Goal: Task Accomplishment & Management: Complete application form

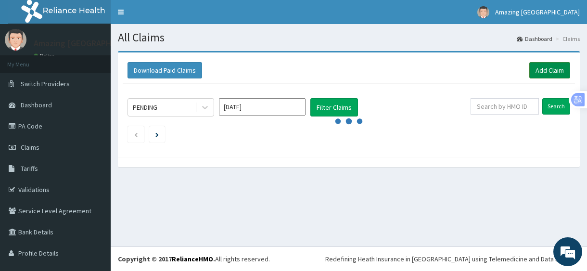
click at [549, 71] on link "Add Claim" at bounding box center [549, 70] width 41 height 16
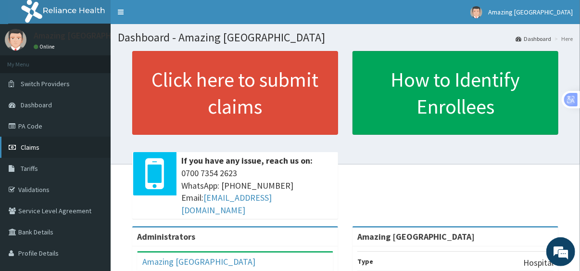
click at [28, 149] on span "Claims" at bounding box center [30, 147] width 19 height 9
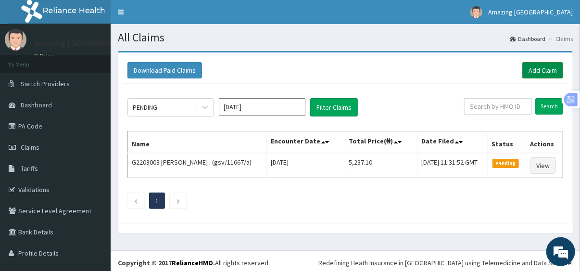
click at [541, 72] on link "Add Claim" at bounding box center [542, 70] width 41 height 16
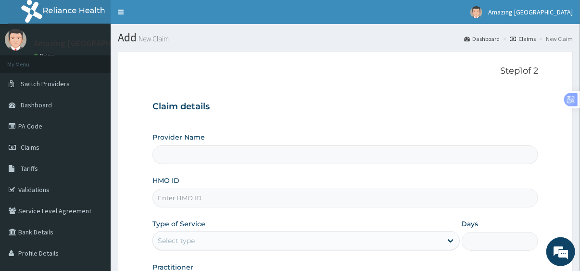
type input "Amazing Grace Medical Centre"
click at [234, 200] on input "HMO ID" at bounding box center [345, 198] width 386 height 19
type input "AIT/10492/A"
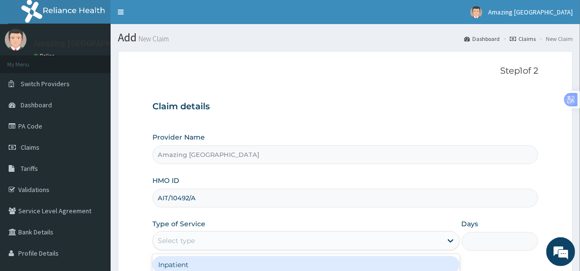
click at [232, 240] on div "Select type" at bounding box center [297, 240] width 289 height 15
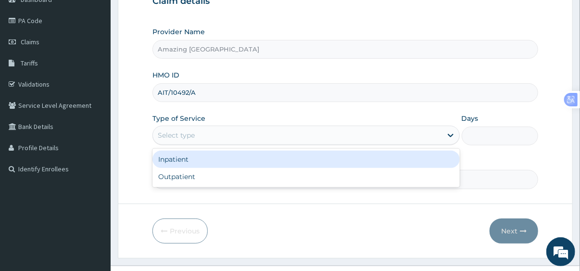
scroll to position [123, 0]
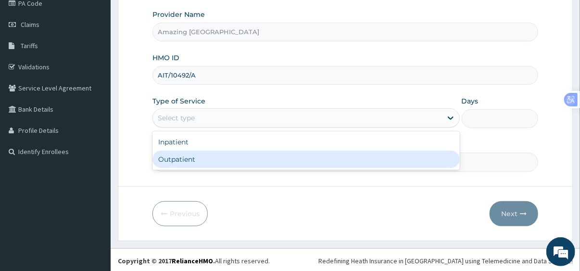
click at [302, 160] on div "Outpatient" at bounding box center [305, 159] width 307 height 17
type input "1"
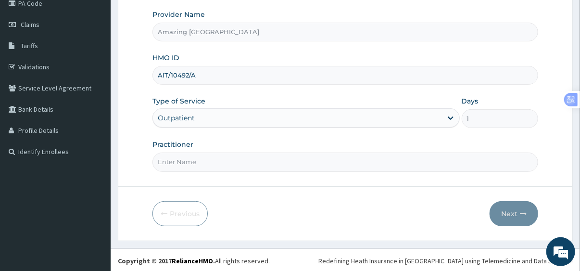
click at [277, 159] on input "Practitioner" at bounding box center [345, 161] width 386 height 19
type input "ROCK"
click at [509, 215] on button "Next" at bounding box center [514, 213] width 49 height 25
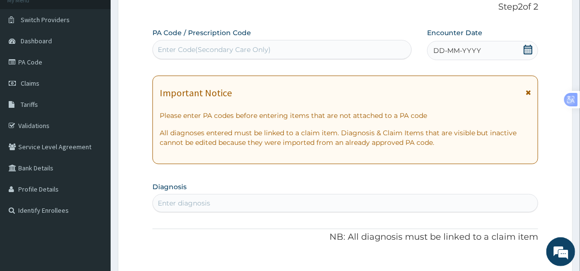
scroll to position [23, 0]
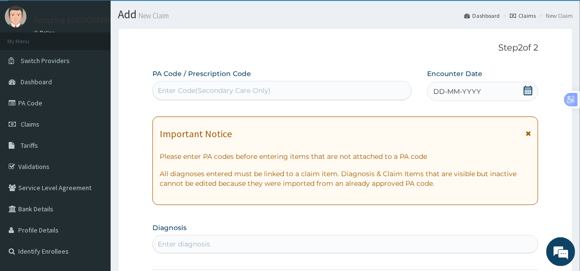
click at [492, 91] on div "DD-MM-YYYY" at bounding box center [482, 91] width 111 height 19
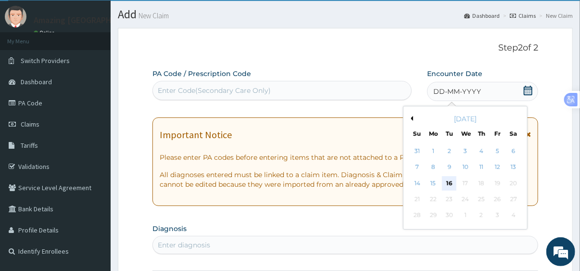
click at [450, 183] on div "16" at bounding box center [449, 183] width 14 height 14
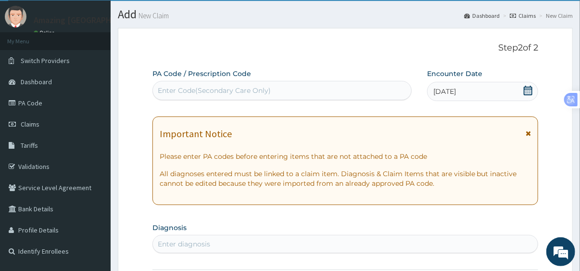
click at [280, 243] on div "Enter diagnosis" at bounding box center [345, 243] width 385 height 15
type input "MYALGIA"
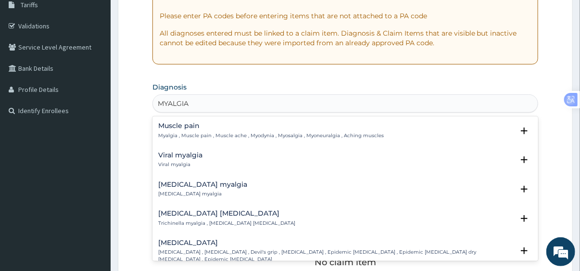
scroll to position [181, 0]
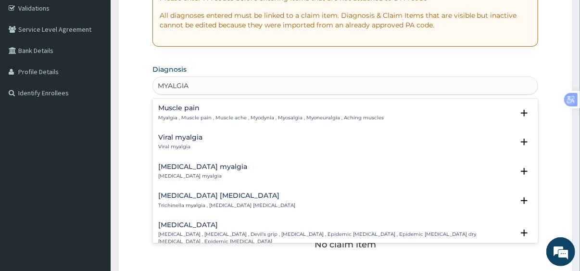
click at [282, 117] on p "Myalgia , Muscle pain , Muscle ache , Myodynia , Myosalgia , Myoneuralgia , Ach…" at bounding box center [271, 117] width 226 height 7
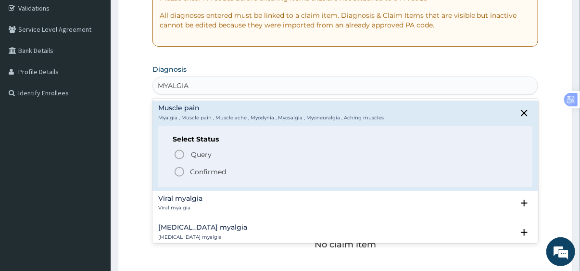
click at [178, 171] on icon "status option filled" at bounding box center [180, 172] width 12 height 12
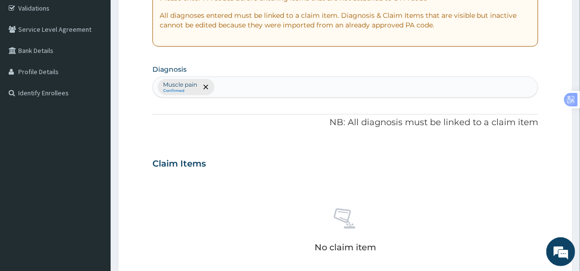
click at [375, 194] on div "No claim item" at bounding box center [345, 232] width 386 height 111
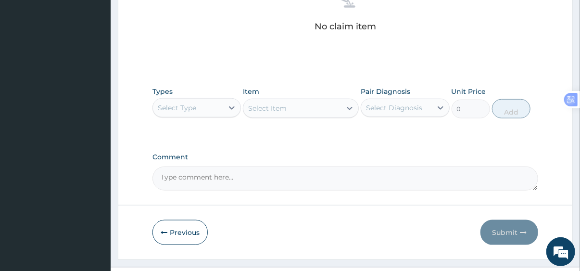
scroll to position [422, 0]
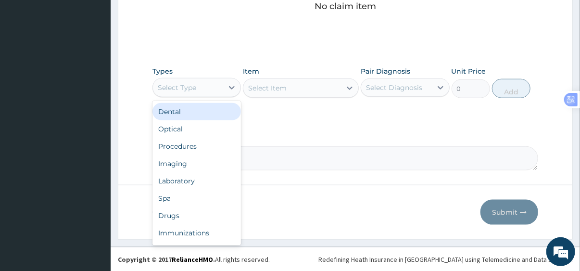
click at [207, 94] on div "Select Type" at bounding box center [188, 87] width 71 height 15
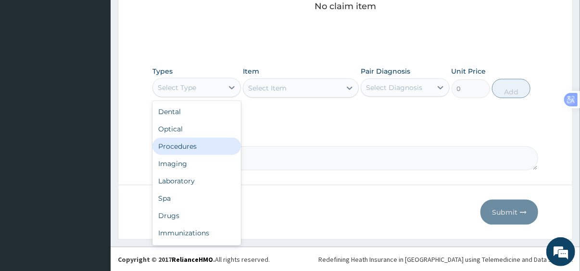
click at [199, 146] on div "Procedures" at bounding box center [196, 146] width 89 height 17
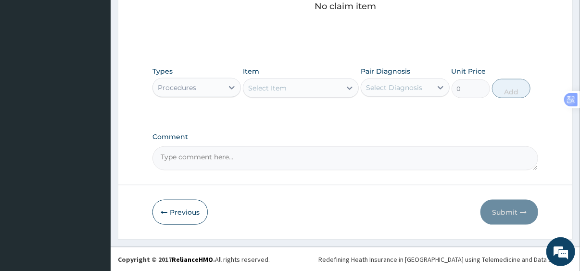
click at [306, 91] on div "Select Item" at bounding box center [292, 87] width 98 height 15
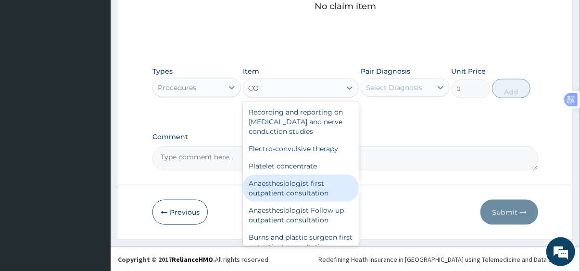
type input "C"
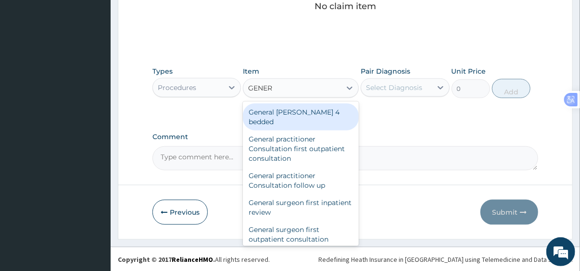
type input "GENERA"
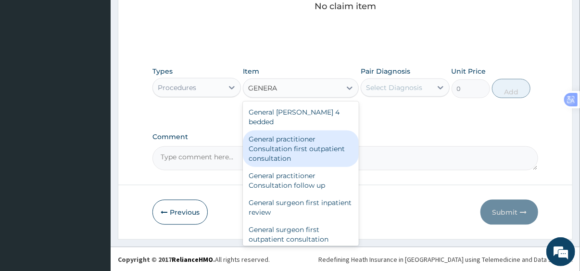
click at [302, 131] on div "General practitioner Consultation first outpatient consultation" at bounding box center [301, 148] width 116 height 37
type input "3795"
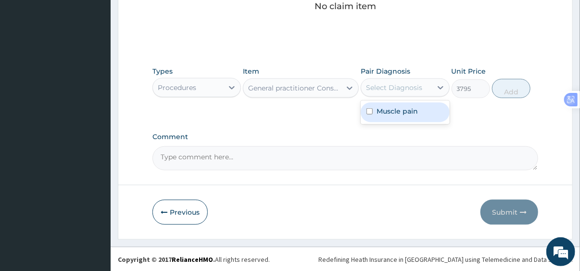
click at [394, 91] on div "Select Diagnosis" at bounding box center [394, 88] width 56 height 10
click at [395, 110] on label "Muscle pain" at bounding box center [397, 111] width 41 height 10
checkbox input "true"
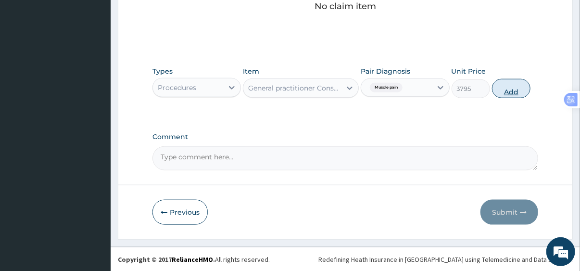
click at [515, 90] on button "Add" at bounding box center [511, 88] width 38 height 19
type input "0"
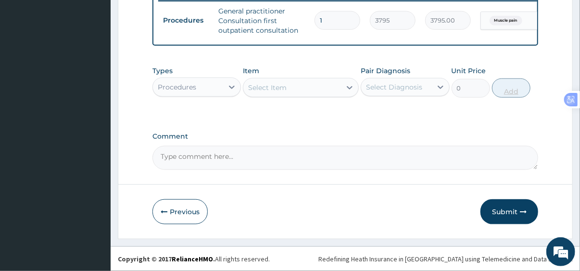
scroll to position [388, 0]
click at [214, 95] on div "Procedures" at bounding box center [196, 86] width 89 height 19
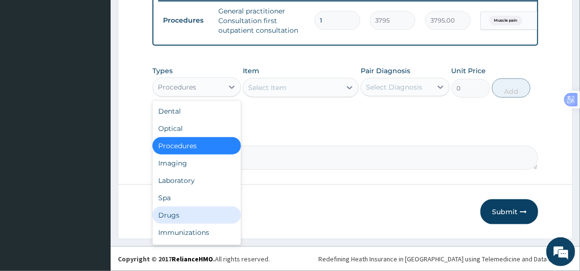
click at [190, 214] on div "Drugs" at bounding box center [196, 214] width 89 height 17
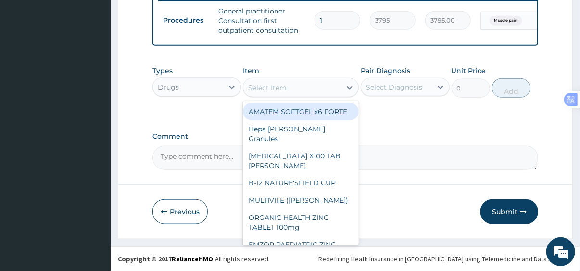
click at [290, 91] on div "Select Item" at bounding box center [292, 87] width 98 height 15
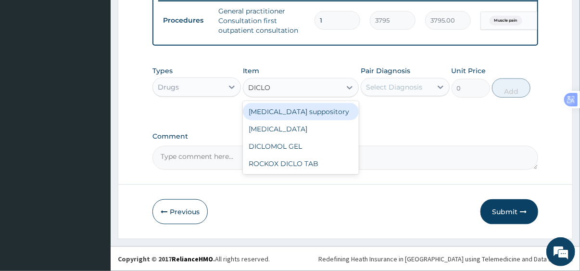
type input "DICLOF"
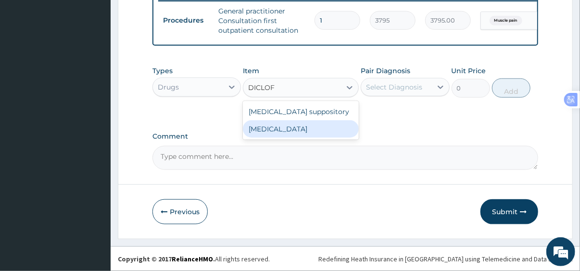
click at [281, 128] on div "Diclofenac" at bounding box center [301, 128] width 116 height 17
type input "632.5"
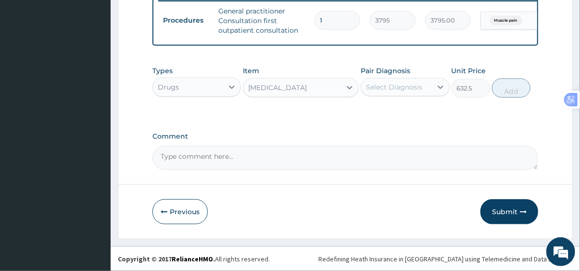
click at [397, 89] on div "Select Diagnosis" at bounding box center [394, 87] width 56 height 10
click at [397, 114] on label "Muscle pain" at bounding box center [397, 111] width 41 height 10
checkbox input "true"
click at [509, 91] on button "Add" at bounding box center [511, 87] width 38 height 19
type input "0"
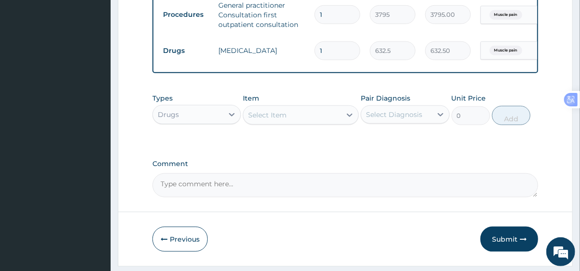
click at [279, 120] on div "Select Item" at bounding box center [267, 115] width 38 height 10
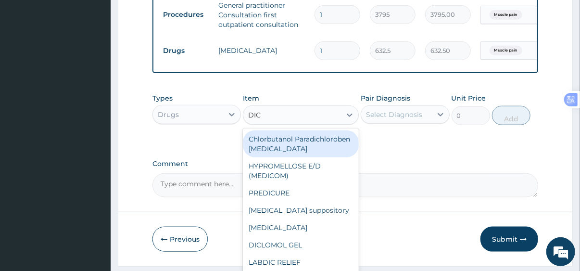
type input "DICL"
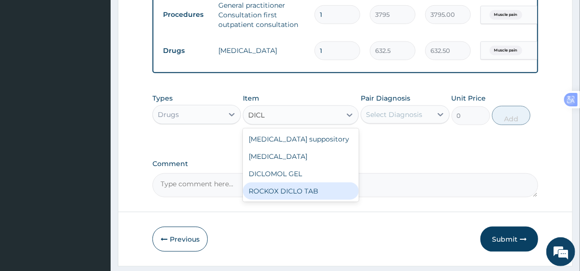
click at [287, 196] on div "ROCKOX DICLO TAB" at bounding box center [301, 190] width 116 height 17
type input "88.55"
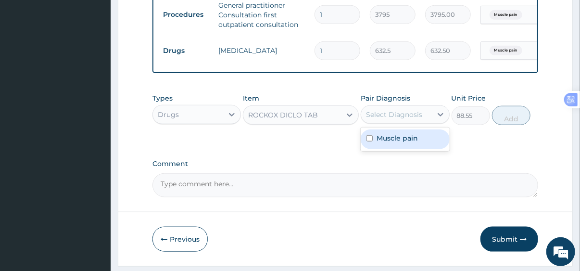
click at [388, 119] on div "Select Diagnosis" at bounding box center [394, 115] width 56 height 10
click at [390, 143] on label "Muscle pain" at bounding box center [397, 138] width 41 height 10
checkbox input "true"
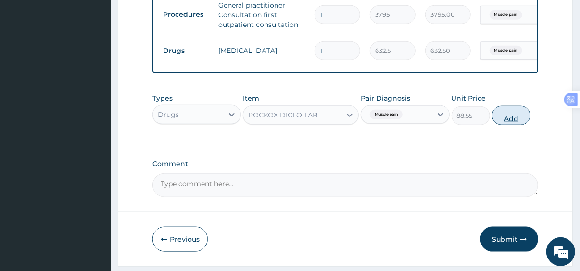
click at [512, 125] on button "Add" at bounding box center [511, 115] width 38 height 19
type input "0"
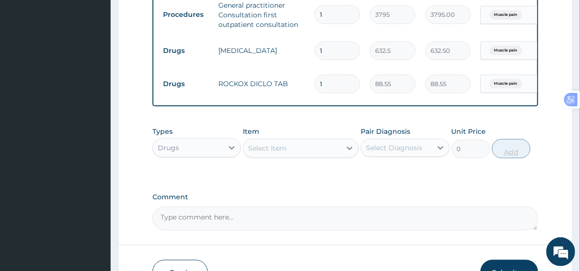
type input "10"
type input "885.50"
type input "10"
click at [305, 156] on div "Select Item" at bounding box center [292, 147] width 98 height 15
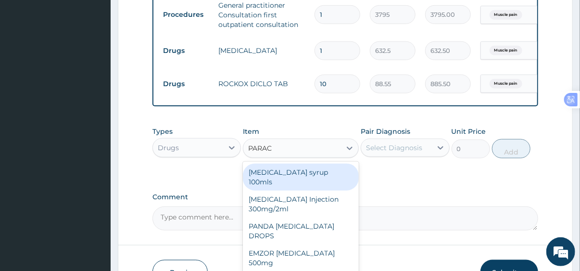
type input "PARACE"
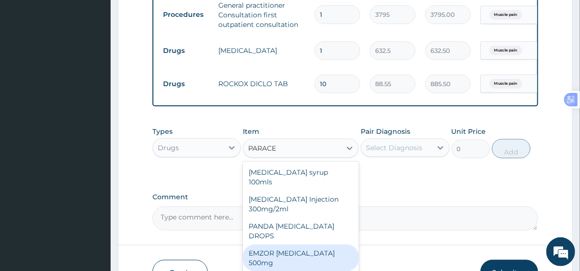
click at [305, 247] on div "EMZOR PARACETAMOL 500mg" at bounding box center [301, 257] width 116 height 27
type input "25.3"
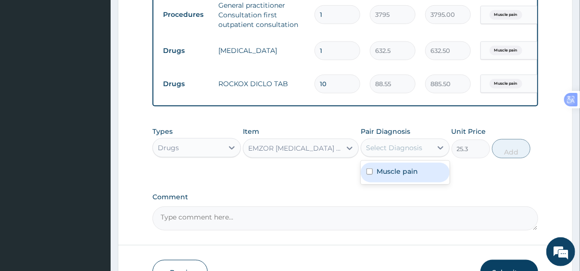
click at [395, 152] on div "Select Diagnosis" at bounding box center [394, 148] width 56 height 10
click at [397, 173] on label "Muscle pain" at bounding box center [397, 171] width 41 height 10
checkbox input "true"
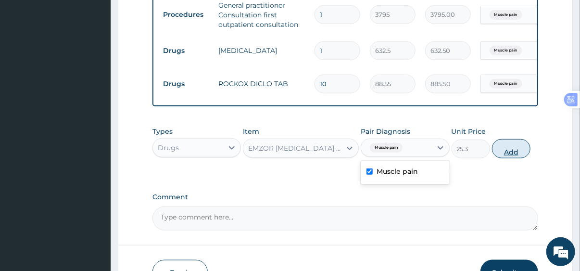
click at [510, 156] on button "Add" at bounding box center [511, 148] width 38 height 19
type input "0"
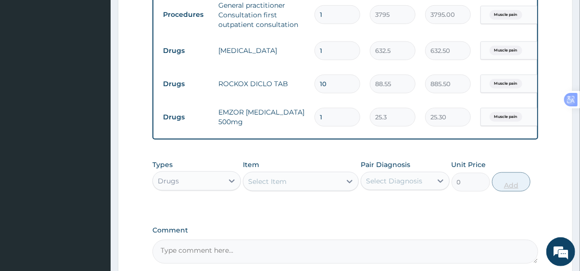
type input "18"
type input "455.40"
type input "18"
click at [318, 189] on div "Select Item" at bounding box center [292, 181] width 98 height 15
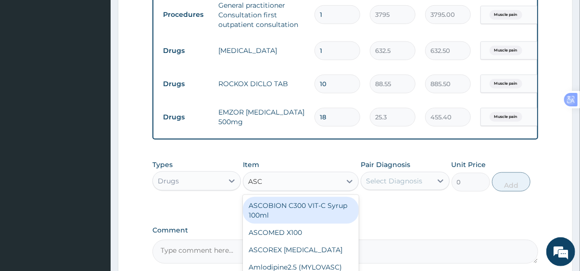
type input "ASCO"
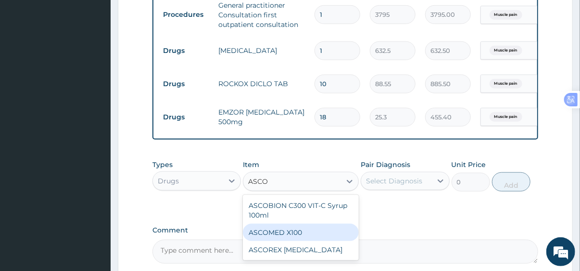
click at [305, 239] on div "ASCOMED X100" at bounding box center [301, 232] width 116 height 17
type input "25.3"
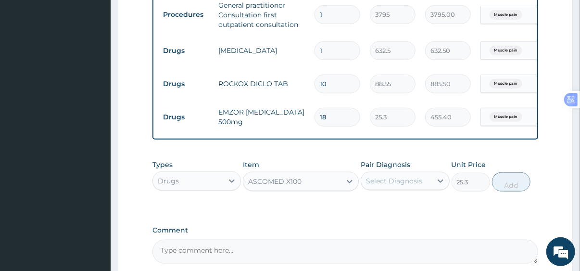
click at [391, 186] on div "Select Diagnosis" at bounding box center [394, 181] width 56 height 10
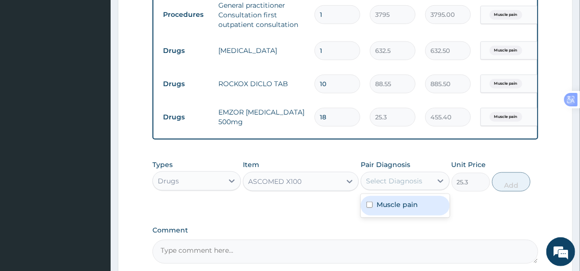
click at [394, 209] on label "Muscle pain" at bounding box center [397, 205] width 41 height 10
checkbox input "true"
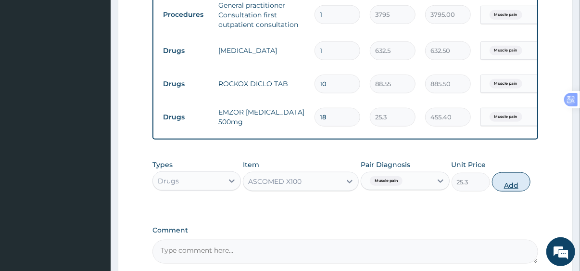
click at [510, 191] on button "Add" at bounding box center [511, 181] width 38 height 19
type input "0"
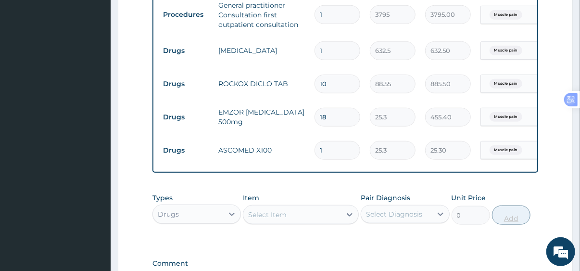
type input "15"
type input "379.50"
type input "15"
click at [557, 205] on form "Step 2 of 2 PA Code / Prescription Code Enter Code(Secondary Care Only) Encount…" at bounding box center [345, 14] width 455 height 703
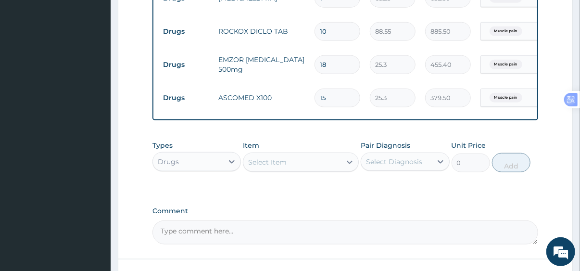
scroll to position [458, 0]
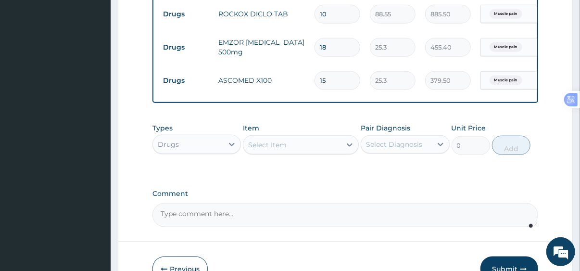
click at [217, 218] on textarea "Comment" at bounding box center [345, 215] width 386 height 24
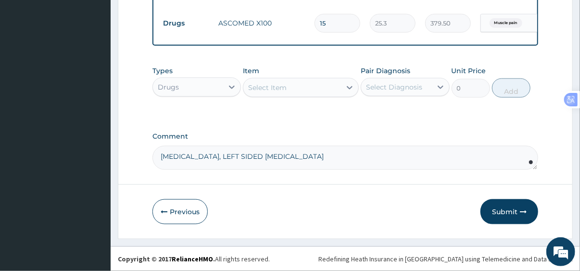
scroll to position [521, 0]
type textarea "CHEST PAIN, LEFT SIDED CHEST PAIN"
click at [505, 210] on button "Submit" at bounding box center [510, 211] width 58 height 25
